Goal: Task Accomplishment & Management: Use online tool/utility

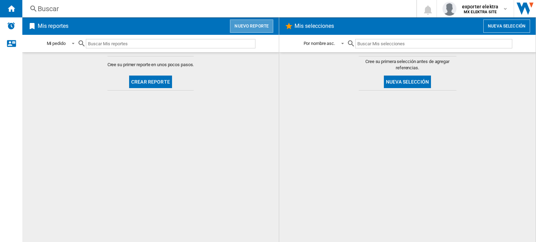
click at [267, 28] on button "Nuevo reporte" at bounding box center [251, 26] width 43 height 13
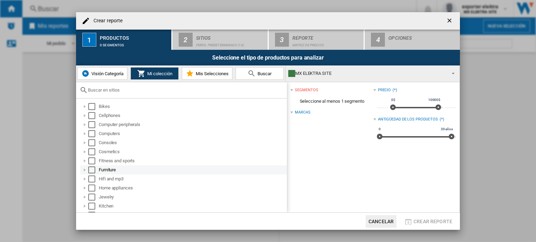
scroll to position [116, 0]
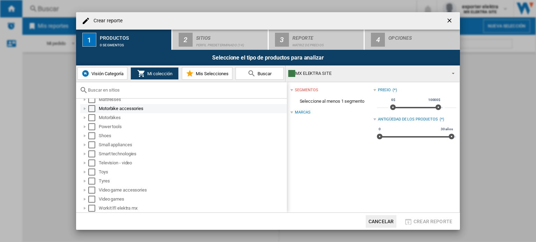
click at [94, 110] on div "Select" at bounding box center [91, 108] width 7 height 7
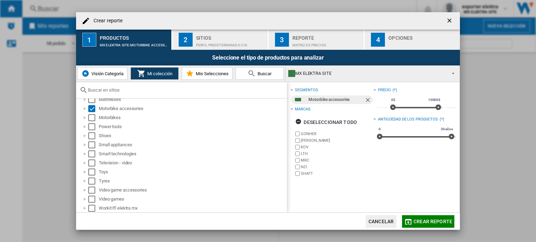
click at [210, 43] on div "Perfil predeterminado (14)" at bounding box center [230, 43] width 69 height 7
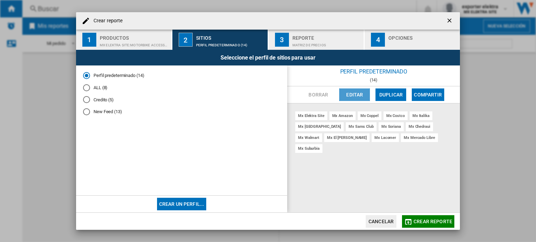
click at [352, 94] on button "Editar" at bounding box center [354, 95] width 31 height 13
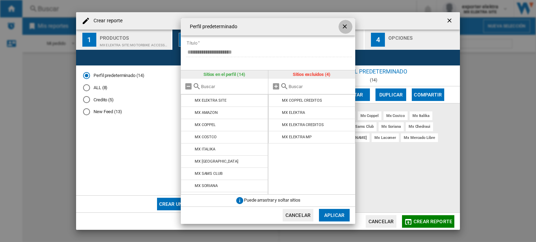
click at [347, 28] on ng-md-icon "getI18NText('BUTTONS.CLOSE_DIALOG')" at bounding box center [345, 27] width 8 height 8
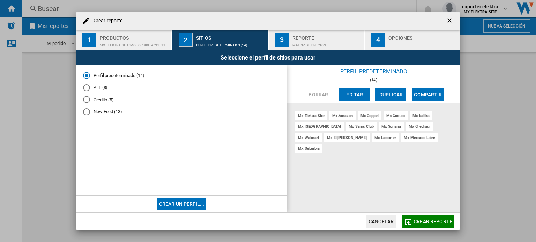
click at [357, 90] on button "Editar" at bounding box center [354, 95] width 31 height 13
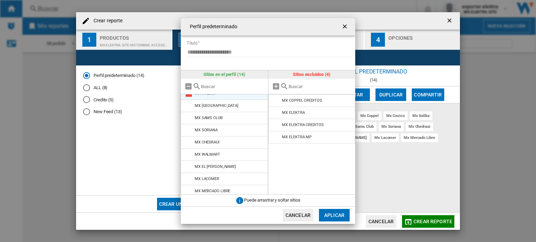
scroll to position [71, 0]
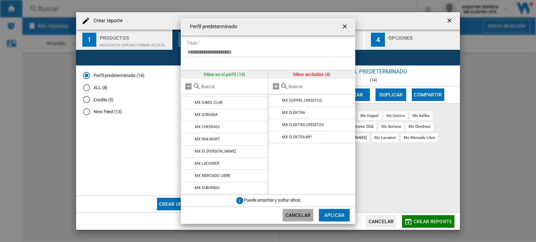
click at [308, 216] on button "Cancelar" at bounding box center [298, 215] width 31 height 13
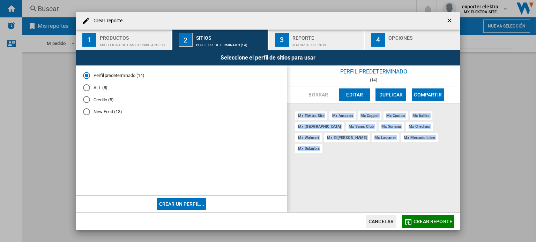
drag, startPoint x: 441, startPoint y: 136, endPoint x: 287, endPoint y: 118, distance: 154.5
click at [287, 118] on div "mx elektra site mx amazon mx coppel mx costco mx italika mx liverpool mx sams c…" at bounding box center [373, 159] width 173 height 110
drag, startPoint x: 439, startPoint y: 141, endPoint x: 298, endPoint y: 118, distance: 143.4
click at [298, 118] on div "mx elektra site mx amazon mx coppel mx costco mx italika mx liverpool mx sams c…" at bounding box center [373, 159] width 173 height 110
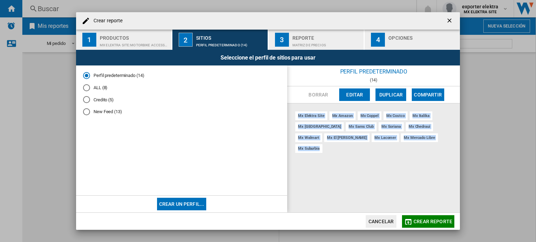
copy div "mx elektra site mx amazon mx coppel mx costco mx italika mx liverpool mx sams c…"
